Goal: Transaction & Acquisition: Purchase product/service

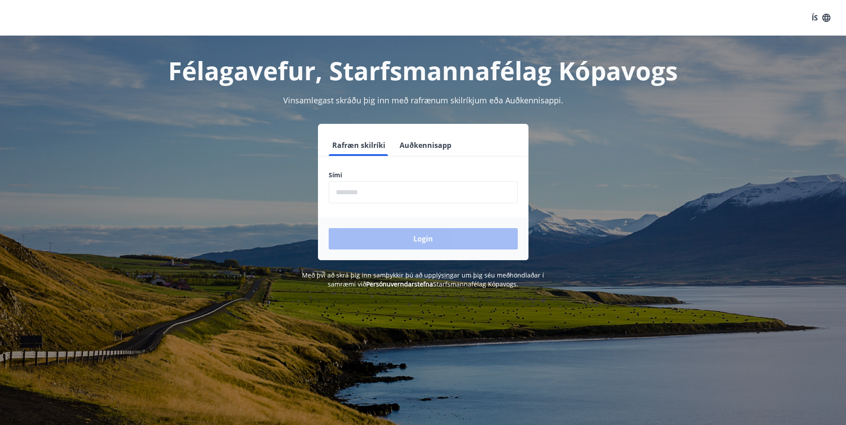
click at [355, 193] on input "phone" at bounding box center [423, 192] width 189 height 22
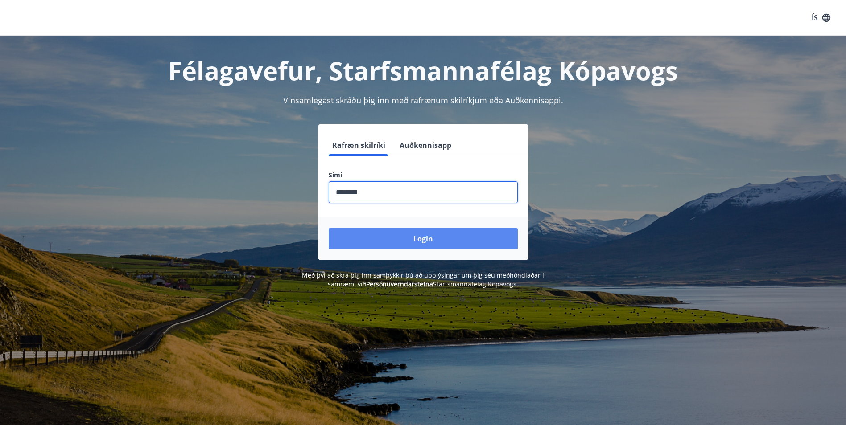
type input "********"
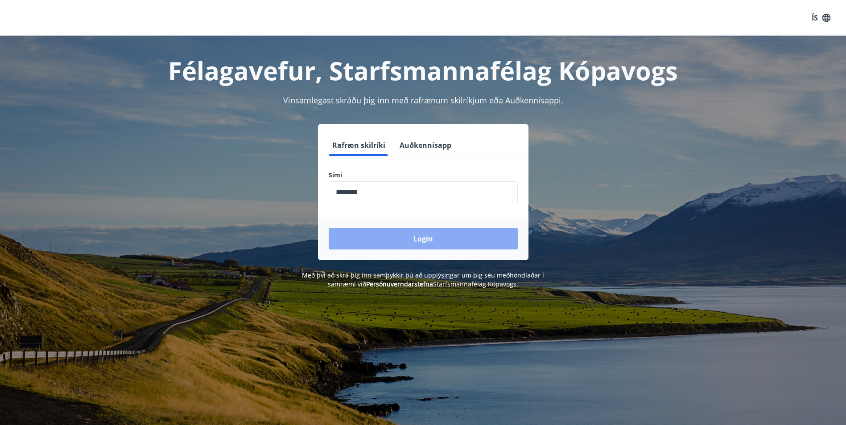
click at [362, 240] on button "Login" at bounding box center [423, 238] width 189 height 21
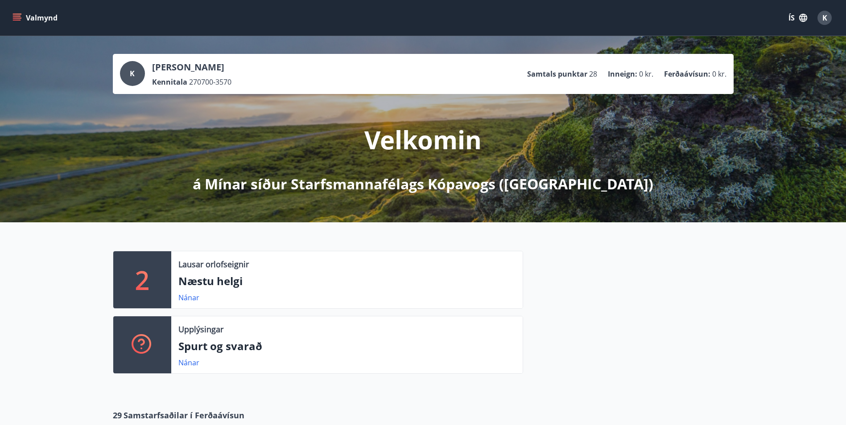
click at [15, 20] on icon "menu" at bounding box center [17, 20] width 8 height 1
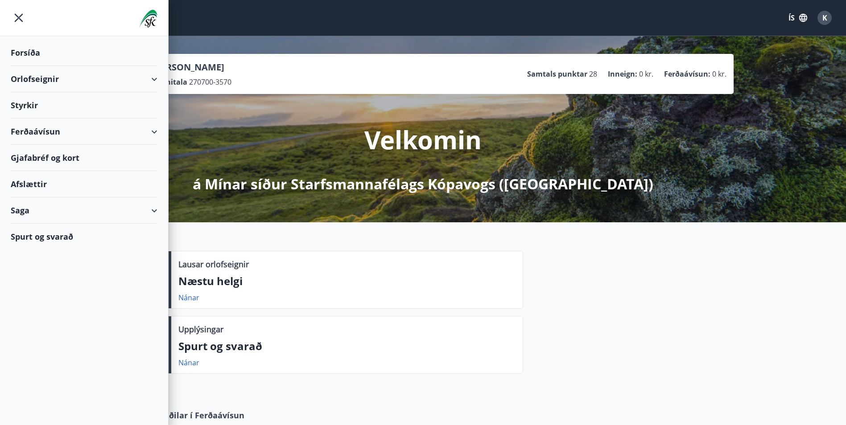
click at [138, 126] on div "Ferðaávísun" at bounding box center [84, 132] width 147 height 26
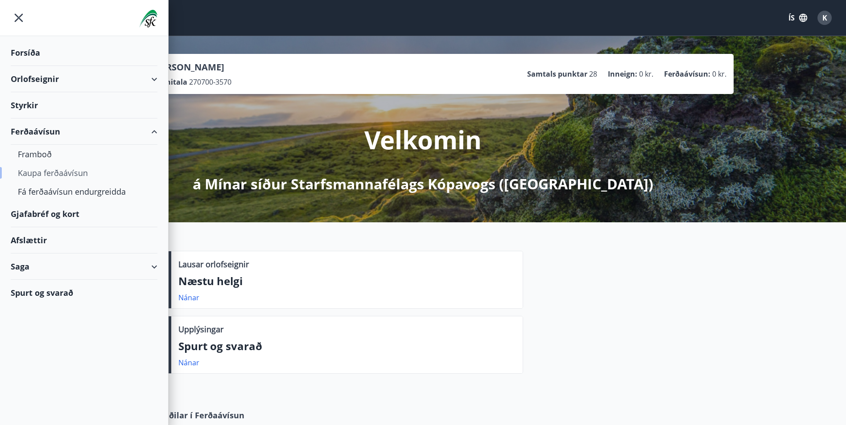
click at [42, 174] on div "Kaupa ferðaávísun" at bounding box center [84, 173] width 132 height 19
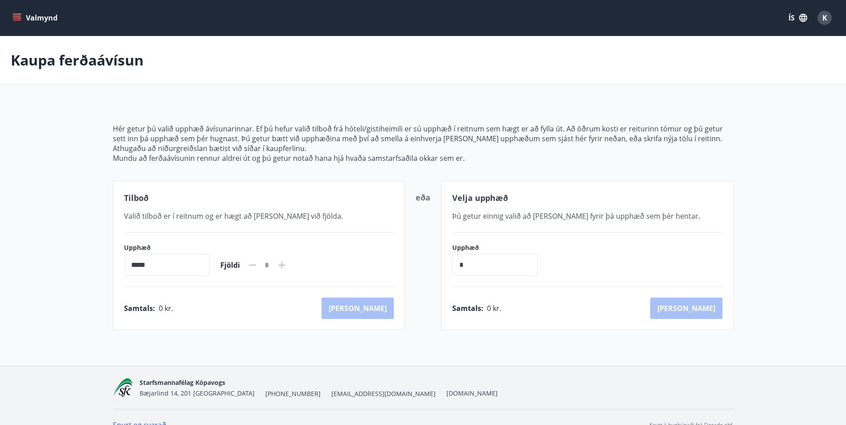
click at [22, 16] on button "Valmynd" at bounding box center [36, 18] width 50 height 16
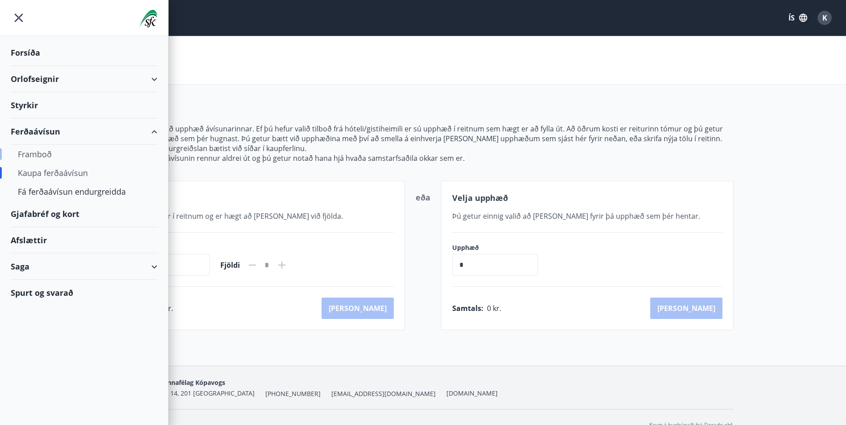
click at [40, 155] on div "Framboð" at bounding box center [84, 154] width 132 height 19
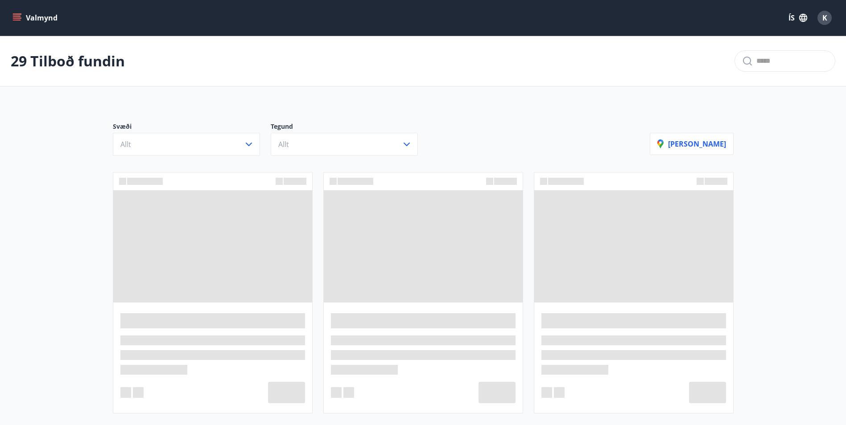
click at [13, 16] on icon "menu" at bounding box center [17, 16] width 8 height 1
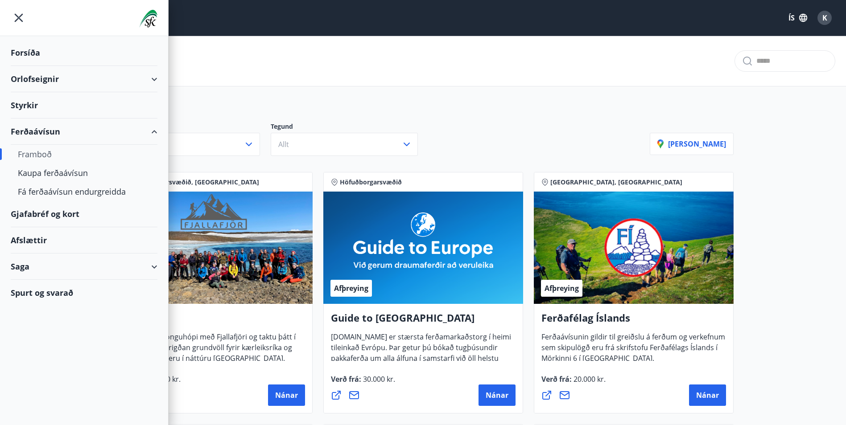
click at [45, 215] on div "Gjafabréf og kort" at bounding box center [84, 214] width 147 height 26
